Goal: Task Accomplishment & Management: Use online tool/utility

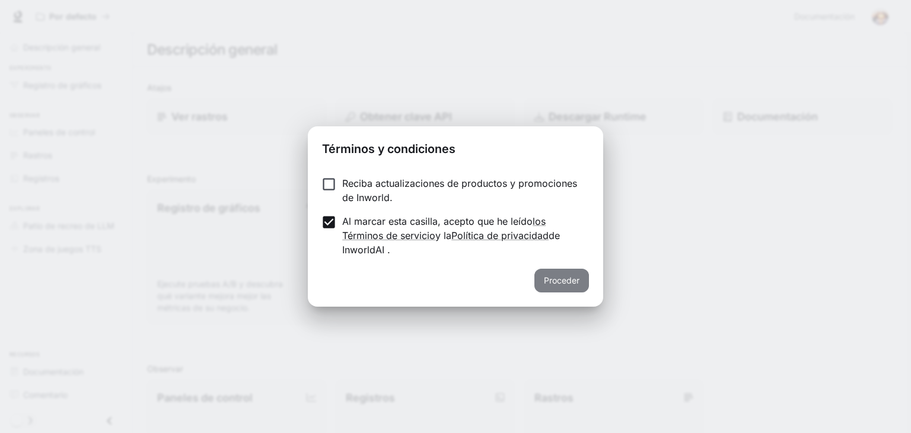
click at [548, 272] on button "Proceder" at bounding box center [562, 281] width 55 height 24
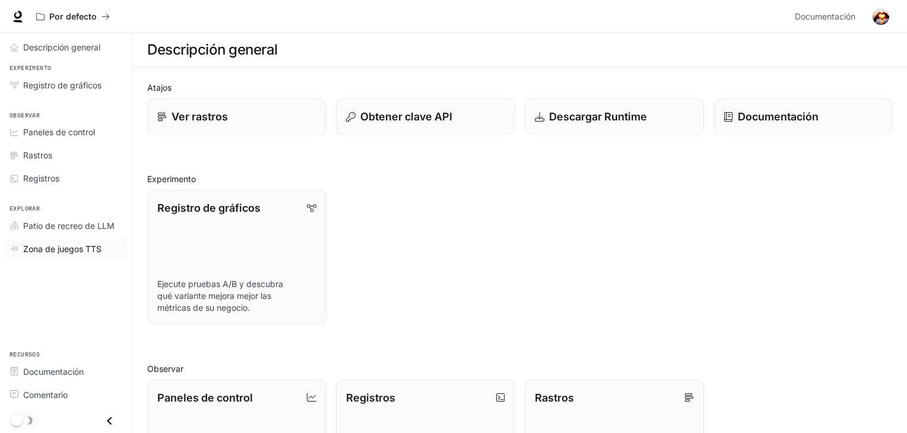
click at [66, 244] on font "Zona de juegos TTS" at bounding box center [62, 249] width 78 height 10
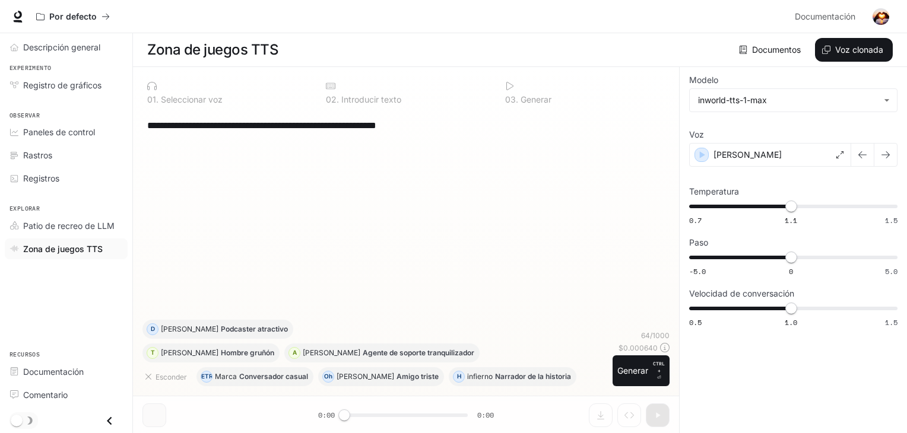
click at [339, 132] on textarea "**********" at bounding box center [405, 126] width 517 height 14
click at [195, 103] on font "Seleccionar voz" at bounding box center [192, 99] width 62 height 10
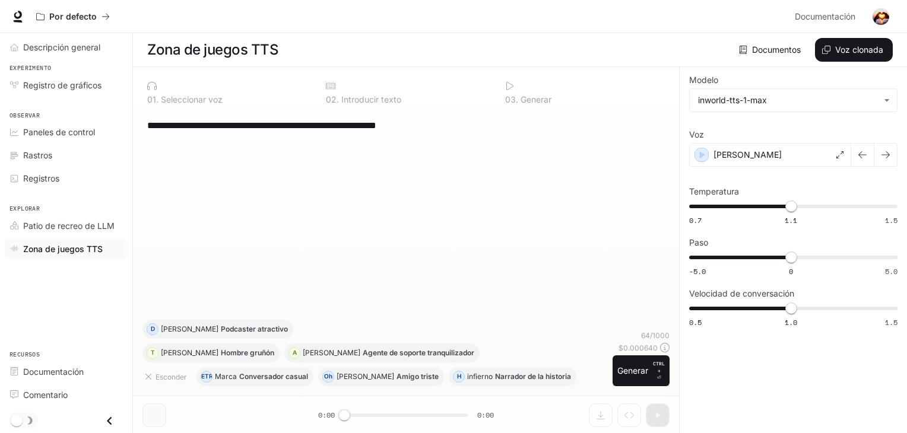
click at [397, 102] on font "Introducir texto" at bounding box center [371, 99] width 60 height 10
click at [510, 88] on icon at bounding box center [509, 85] width 9 height 9
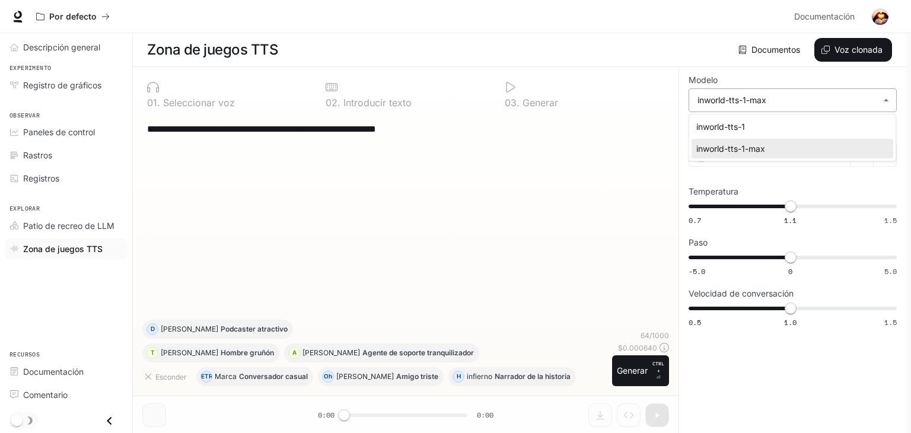
click at [735, 98] on body "**********" at bounding box center [455, 217] width 911 height 434
click at [456, 185] on div at bounding box center [455, 216] width 911 height 433
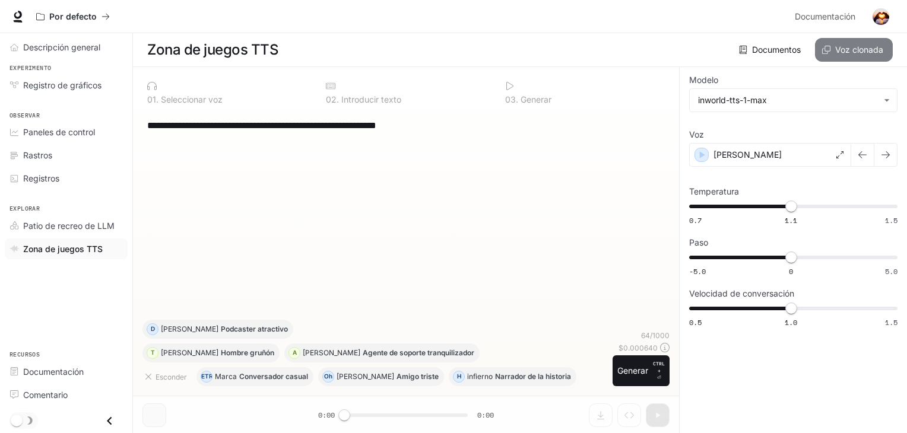
click at [869, 46] on font "Voz clonada" at bounding box center [859, 49] width 48 height 10
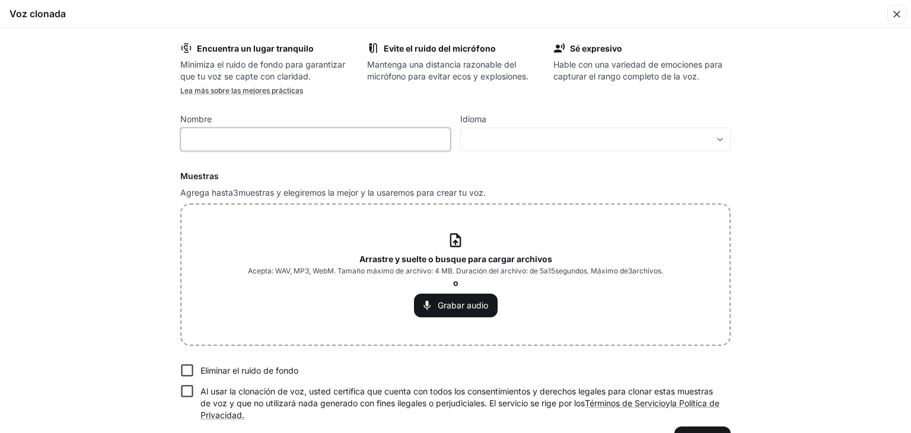
click at [440, 141] on input "text" at bounding box center [315, 139] width 269 height 12
paste input "**********"
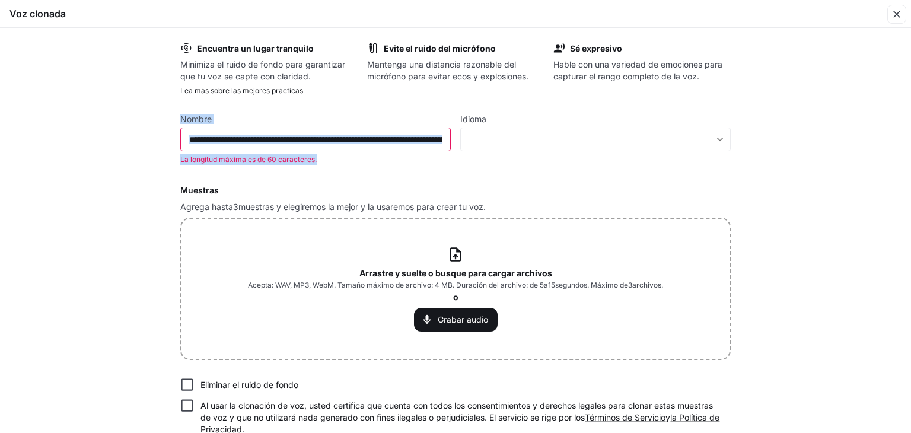
drag, startPoint x: 449, startPoint y: 135, endPoint x: 132, endPoint y: 111, distance: 317.7
click at [132, 111] on div "Encuentra un lugar tranquilo Minimiza el ruido de fondo para garantizar que tu …" at bounding box center [455, 230] width 911 height 405
click at [256, 144] on input "text" at bounding box center [315, 139] width 269 height 12
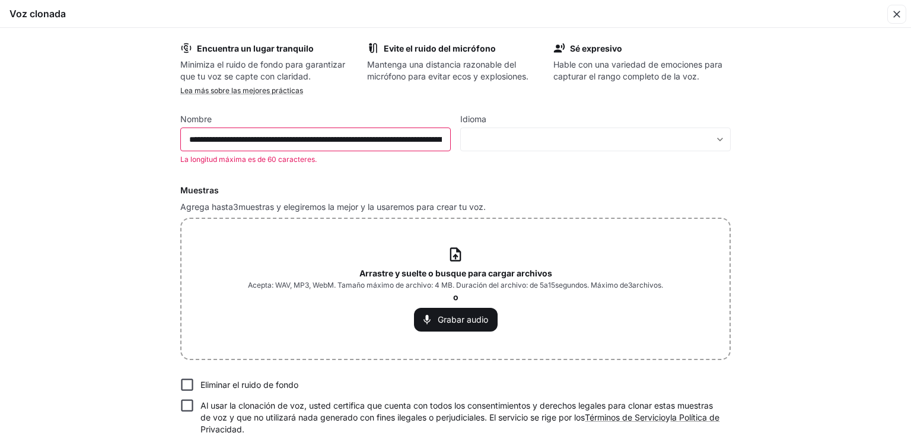
click at [418, 146] on div "​" at bounding box center [315, 140] width 271 height 24
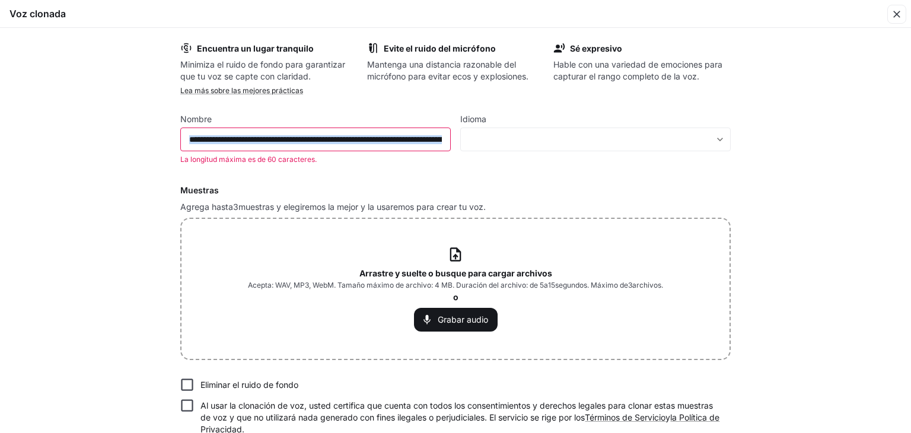
click at [418, 146] on div "​" at bounding box center [315, 140] width 271 height 24
click at [406, 139] on input "text" at bounding box center [315, 139] width 269 height 12
type input "**********"
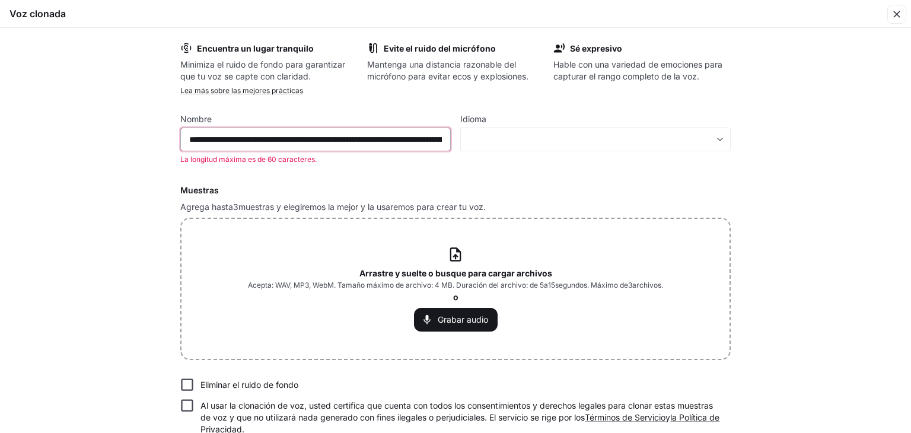
click at [406, 139] on input "text" at bounding box center [315, 139] width 269 height 12
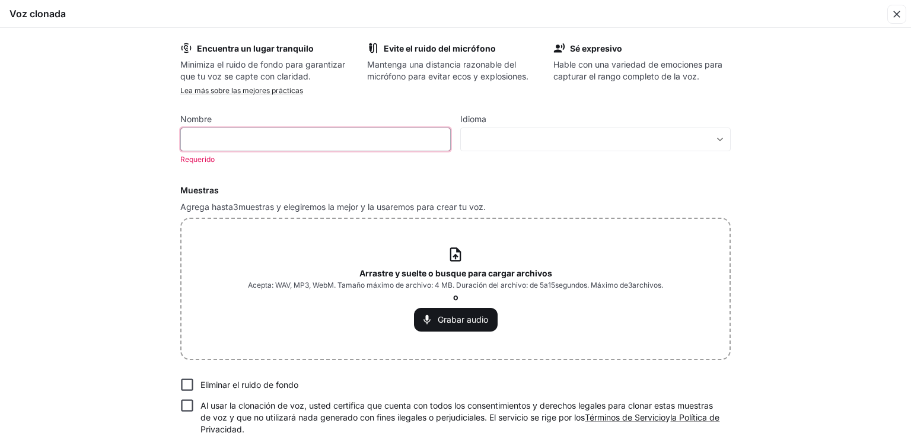
type input "*"
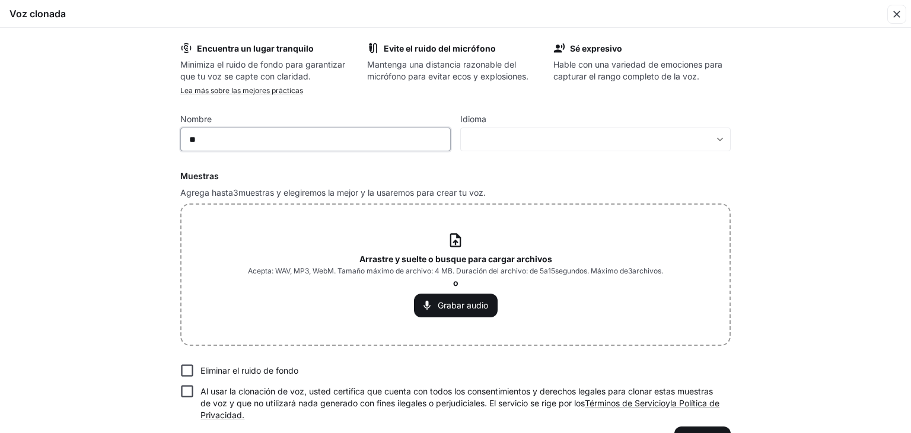
type input "*"
type input "**********"
click at [470, 129] on div "​ ​" at bounding box center [595, 140] width 271 height 24
click at [474, 135] on body "**********" at bounding box center [455, 217] width 911 height 434
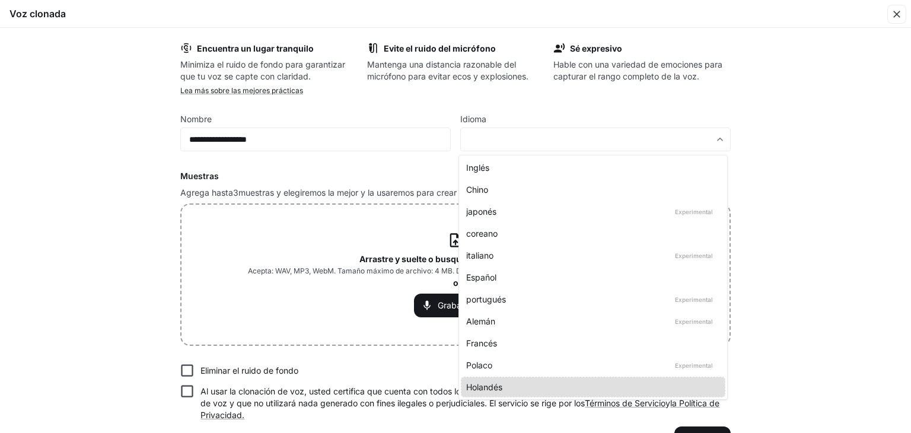
click at [638, 271] on div "Español" at bounding box center [590, 277] width 249 height 12
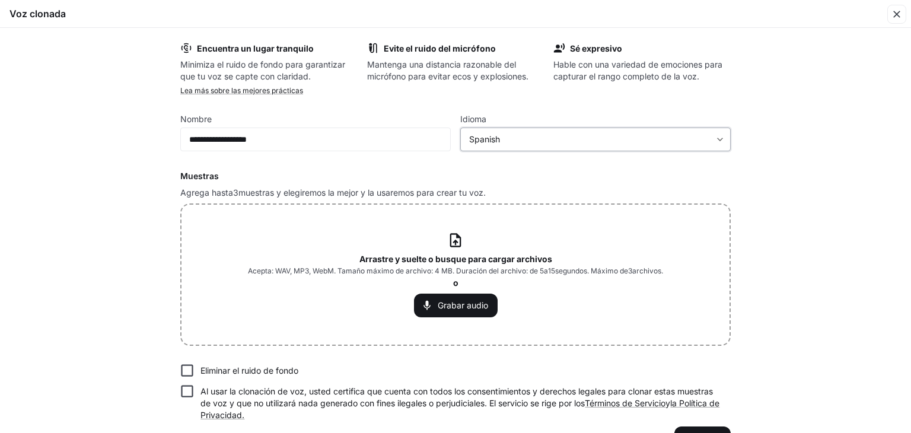
type input "*****"
click at [470, 307] on font "Grabar audio" at bounding box center [463, 305] width 50 height 10
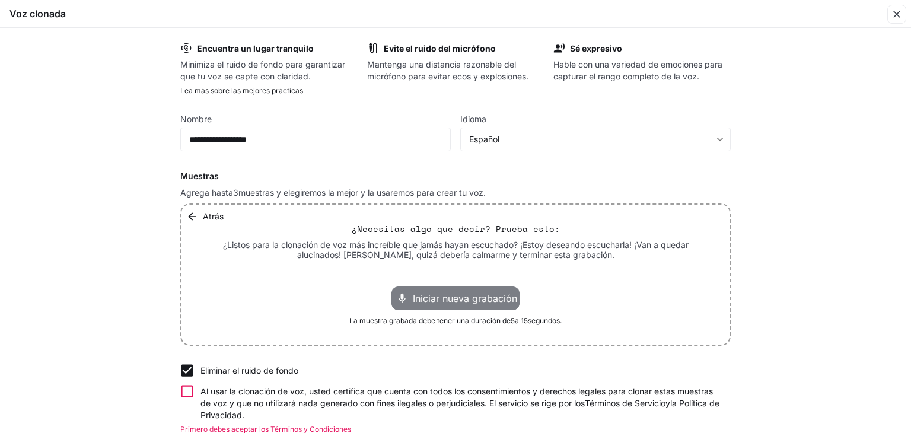
click at [473, 292] on font "Iniciar nueva grabación" at bounding box center [465, 298] width 104 height 12
click at [448, 293] on font "Detener la grabación" at bounding box center [446, 298] width 94 height 12
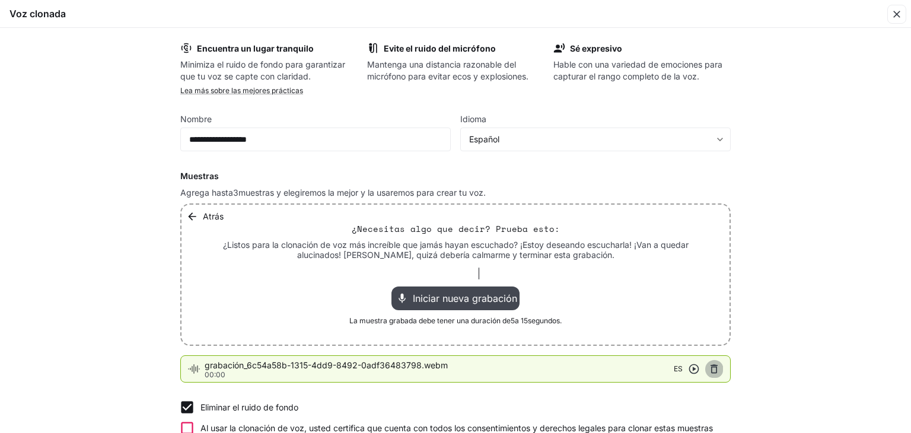
click at [711, 369] on icon "button" at bounding box center [714, 369] width 12 height 12
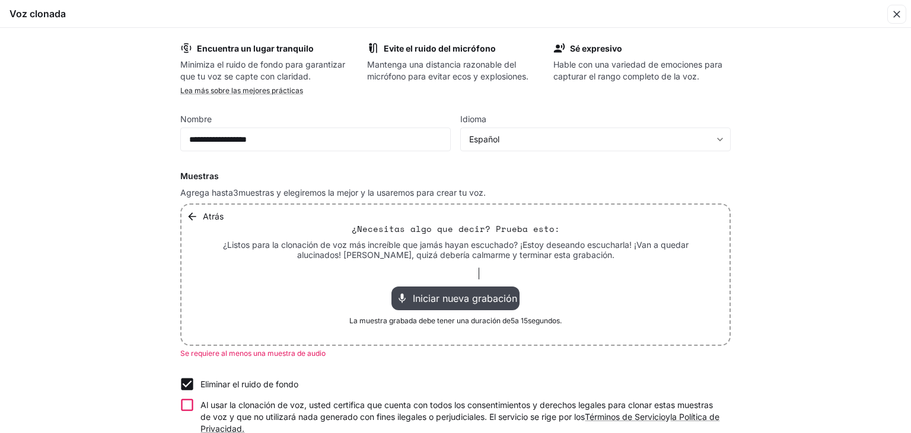
click at [459, 294] on font "Iniciar nueva grabación" at bounding box center [465, 298] width 104 height 12
click at [459, 294] on font "Detener la grabación" at bounding box center [446, 298] width 94 height 12
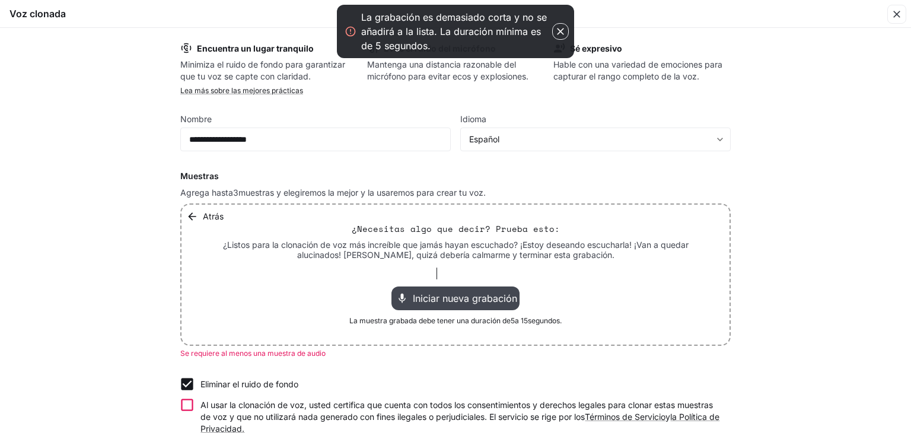
click at [565, 32] on icon "button" at bounding box center [561, 32] width 12 height 12
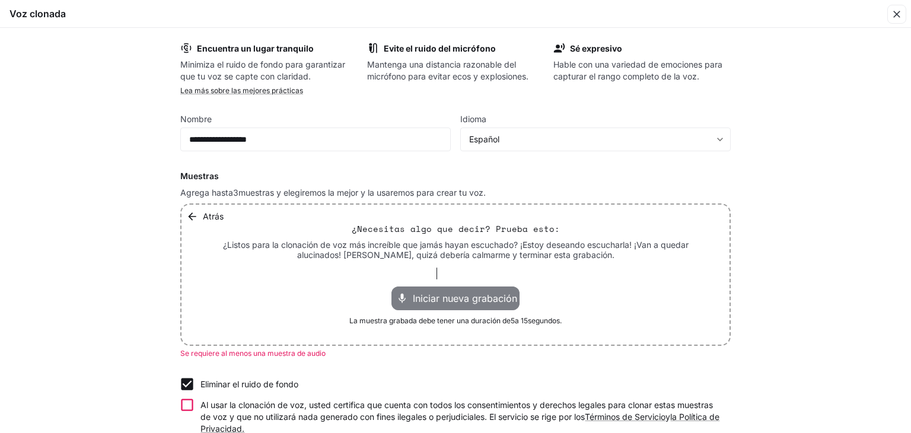
click at [466, 297] on font "Iniciar nueva grabación" at bounding box center [465, 298] width 104 height 12
click at [466, 297] on font "Detener la grabación" at bounding box center [446, 298] width 94 height 12
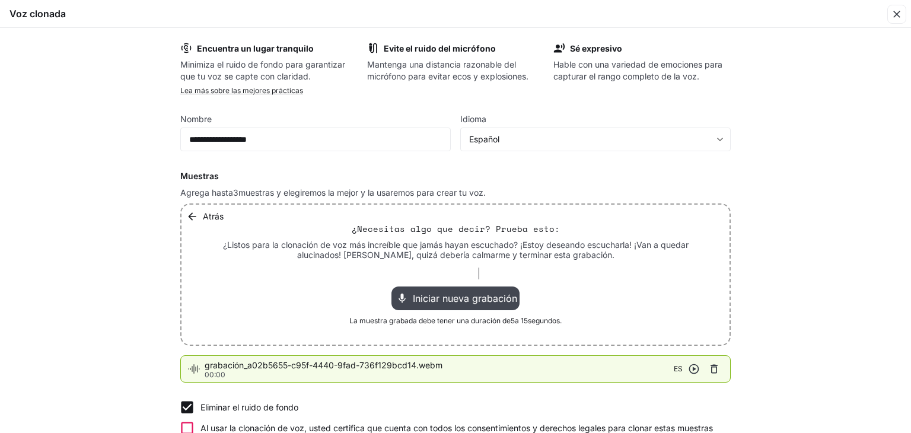
scroll to position [81, 0]
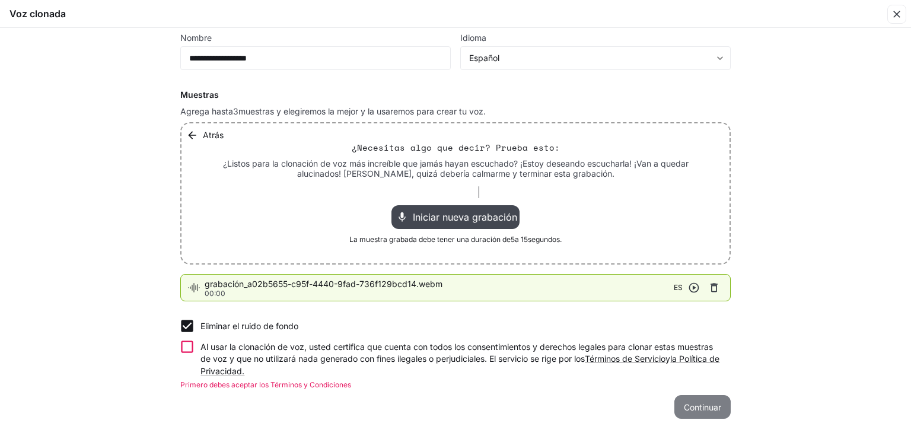
click at [708, 407] on font "Continuar" at bounding box center [702, 407] width 37 height 10
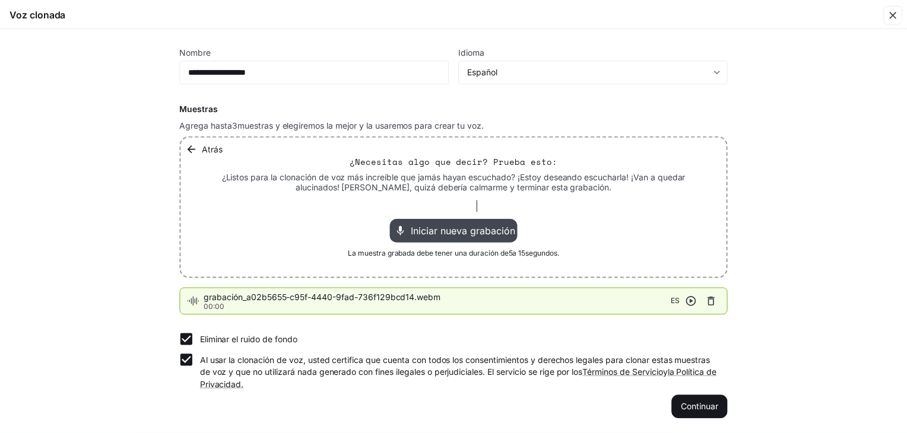
scroll to position [68, 0]
click at [693, 400] on font "Continuar" at bounding box center [702, 407] width 37 height 15
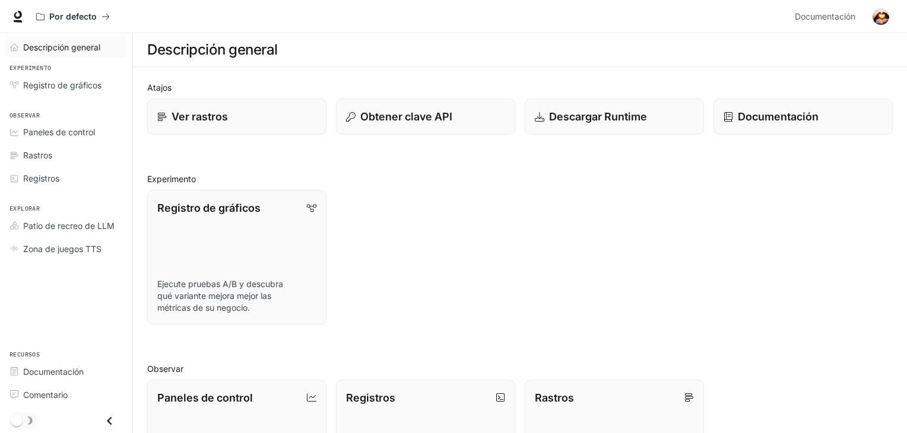
click at [49, 51] on font "Descripción general" at bounding box center [61, 47] width 77 height 10
click at [78, 252] on span "Zona de juegos TTS" at bounding box center [62, 249] width 78 height 12
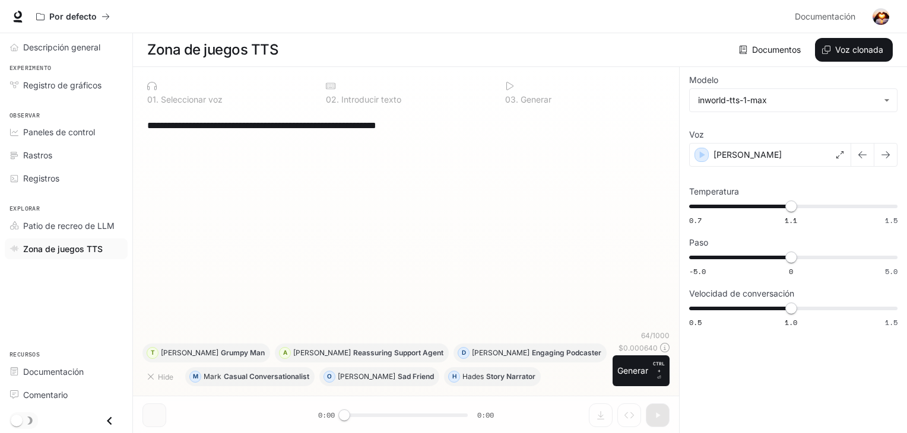
click at [62, 361] on li "Documentación" at bounding box center [66, 371] width 132 height 23
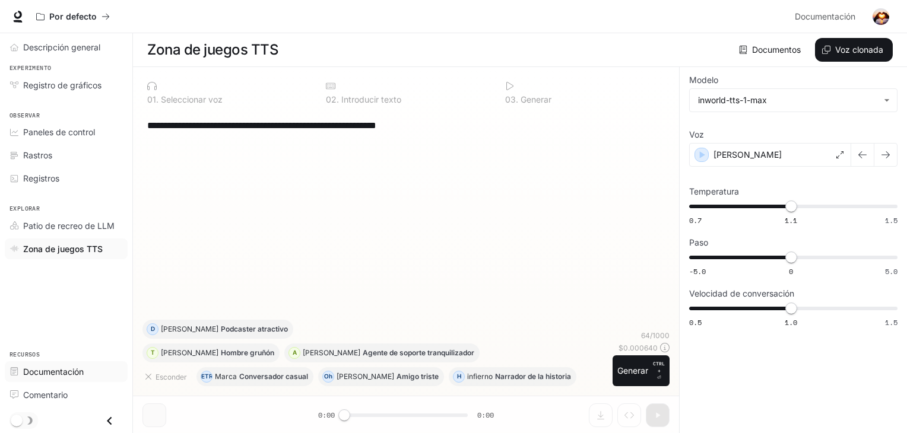
click at [62, 367] on font "Documentación" at bounding box center [53, 372] width 61 height 10
